Goal: Download file/media

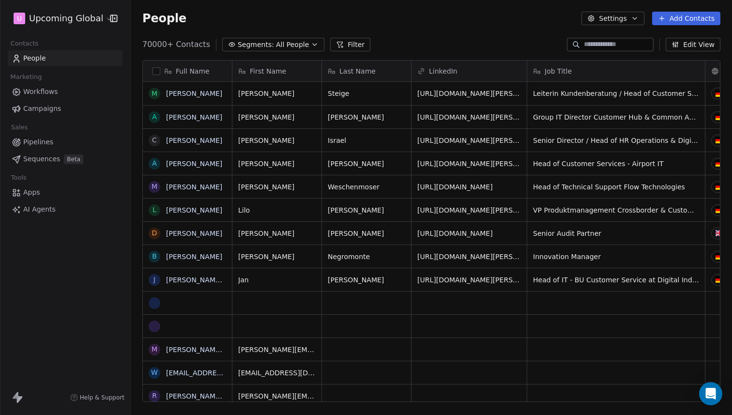
scroll to position [358, 594]
click at [277, 41] on span "All People" at bounding box center [292, 45] width 33 height 10
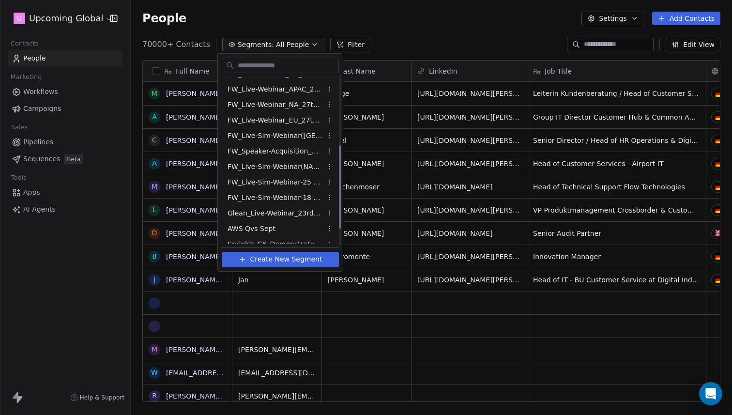
scroll to position [174, 0]
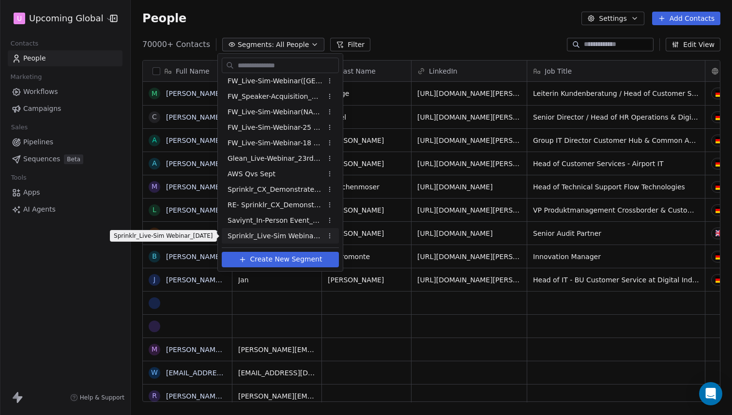
click at [279, 239] on span "Sprinklr_Live-Sim Webinar_[DATE]" at bounding box center [275, 236] width 95 height 10
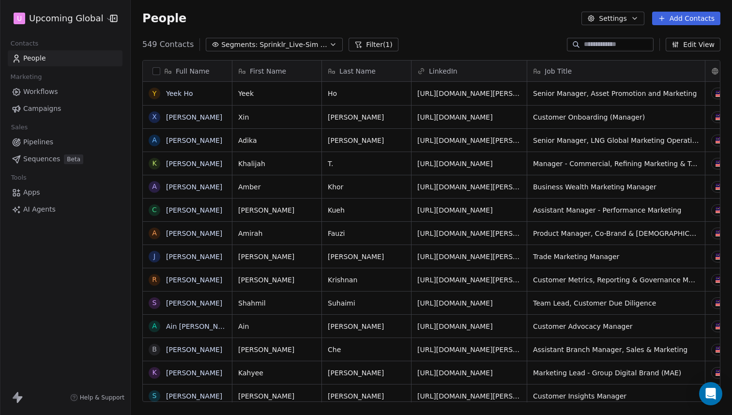
scroll to position [358, 594]
click at [161, 71] on div "Full Name" at bounding box center [187, 71] width 76 height 10
click at [163, 87] on span "Edit property" at bounding box center [183, 92] width 45 height 10
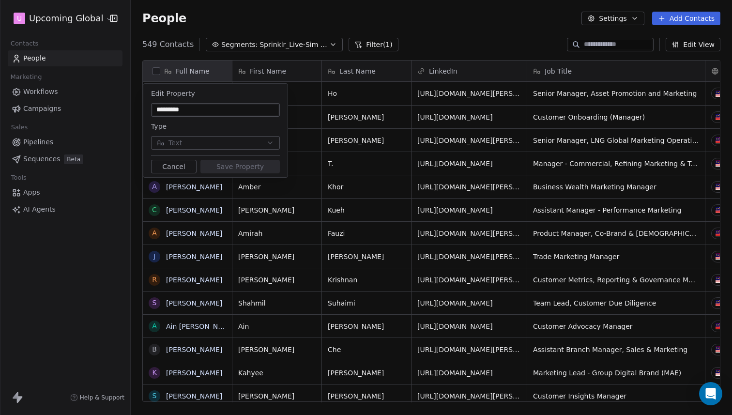
click at [156, 70] on html "U Upcoming Global Contacts People Marketing Workflows Campaigns Sales Pipelines…" at bounding box center [366, 217] width 732 height 434
click at [156, 70] on html "U Upcoming Global Contacts People Marketing Workflows Campaigns Sales Pipelines…" at bounding box center [366, 207] width 732 height 415
click at [171, 160] on button "Cancel" at bounding box center [174, 167] width 46 height 14
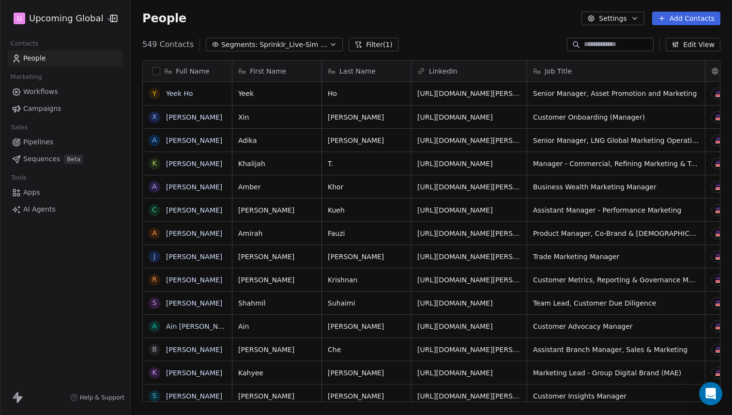
click at [153, 70] on button "button" at bounding box center [157, 71] width 8 height 8
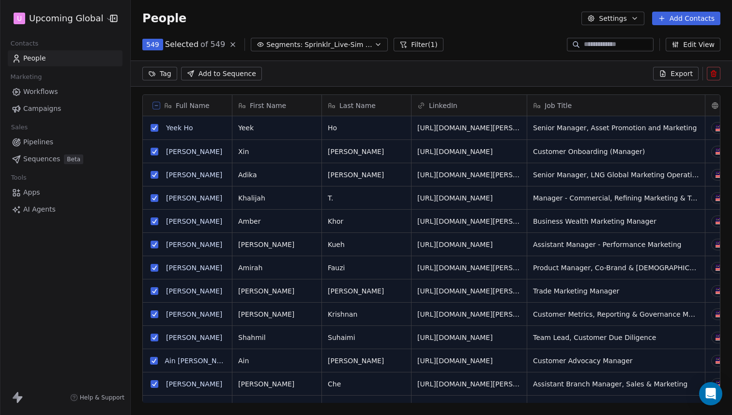
click at [664, 77] on icon at bounding box center [663, 74] width 4 height 6
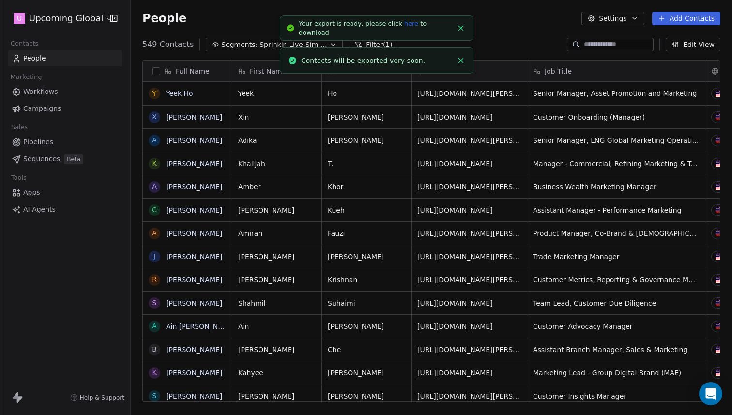
click at [409, 27] on link "here" at bounding box center [412, 23] width 14 height 7
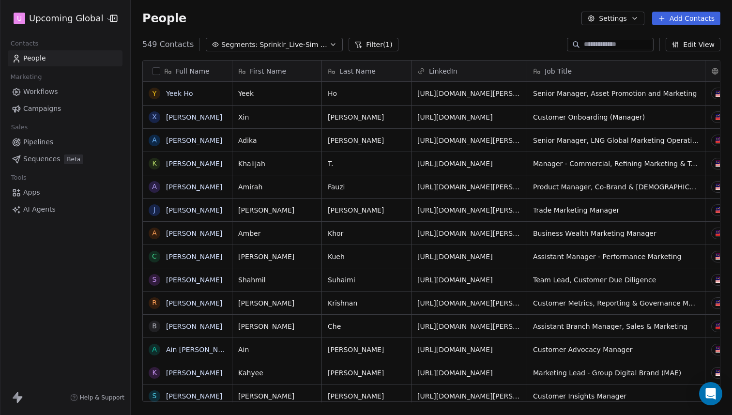
click at [370, 46] on button "Filter (1)" at bounding box center [374, 45] width 50 height 14
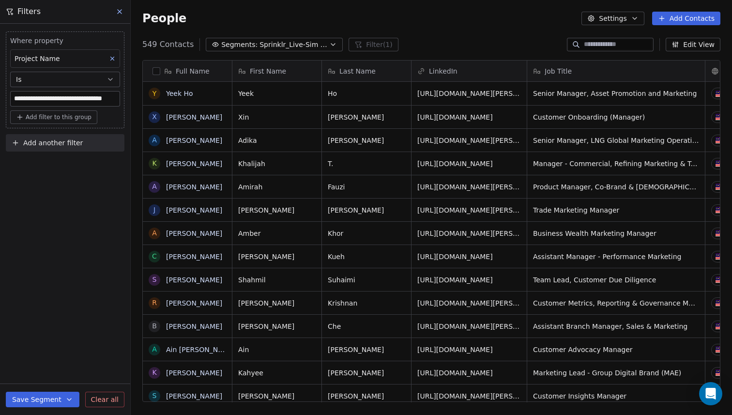
click at [100, 402] on span "Clear all" at bounding box center [105, 400] width 28 height 10
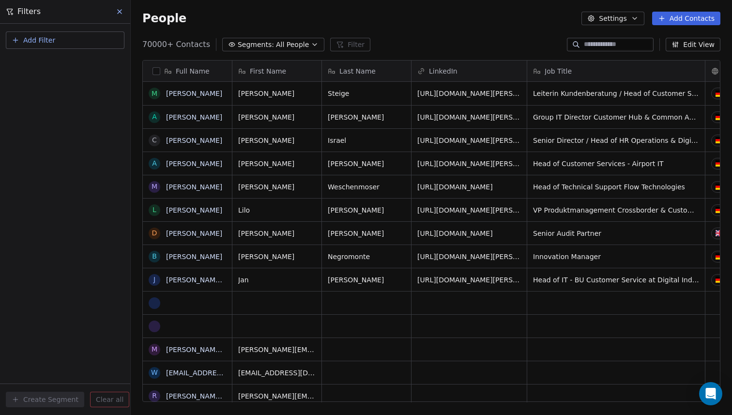
click at [160, 72] on button "button" at bounding box center [157, 71] width 8 height 8
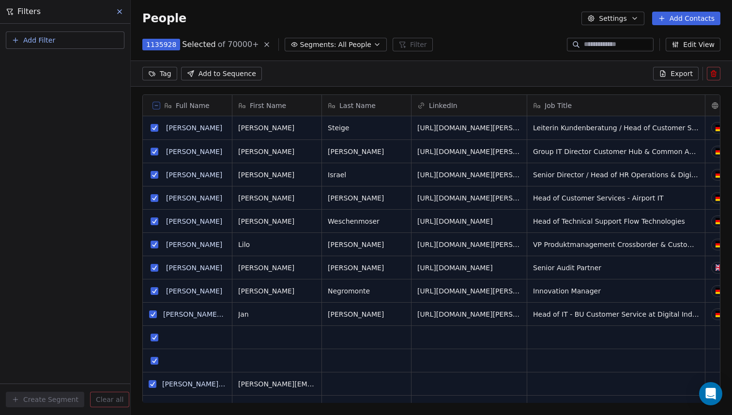
scroll to position [324, 594]
click at [156, 109] on button at bounding box center [157, 106] width 8 height 8
